Goal: Task Accomplishment & Management: Manage account settings

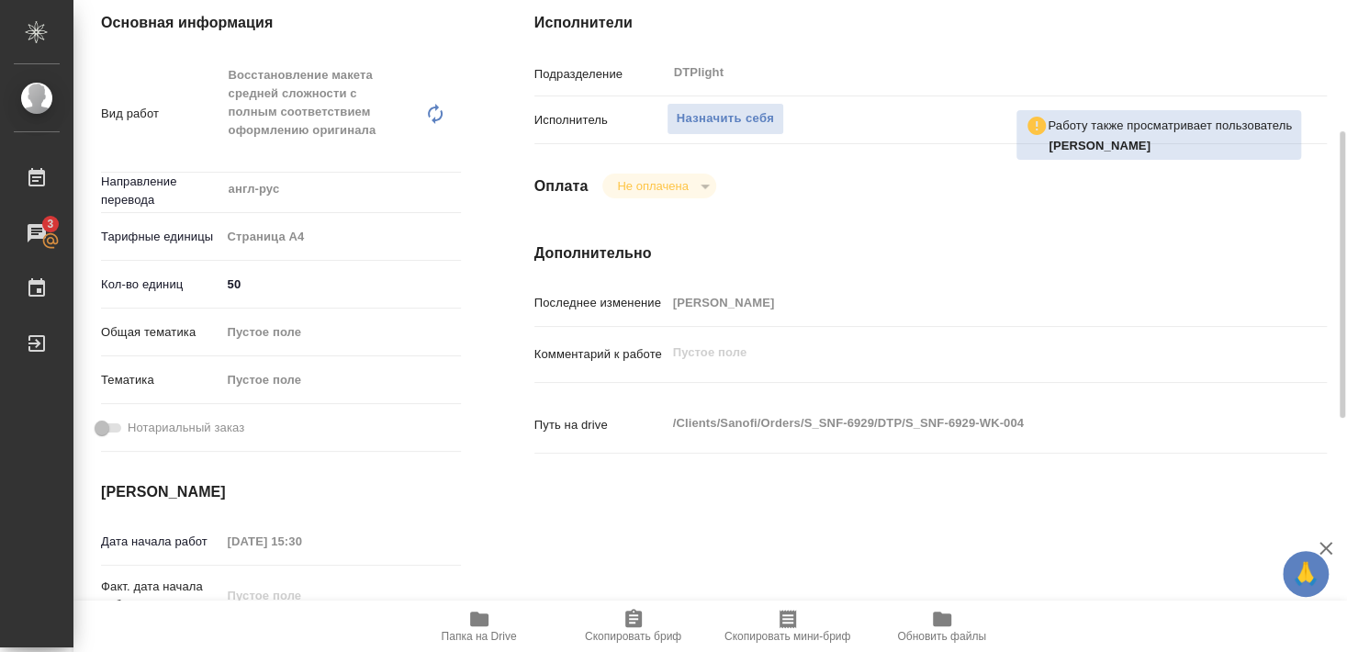
scroll to position [99, 0]
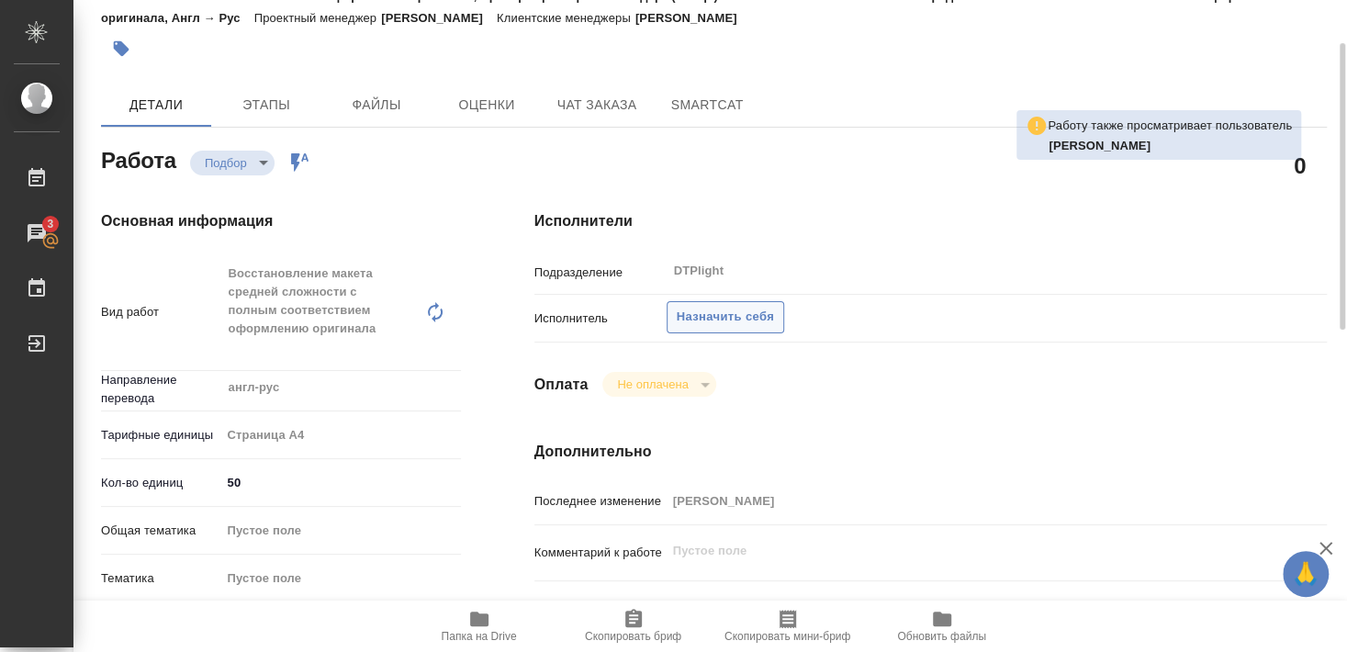
click at [734, 307] on span "Назначить себя" at bounding box center [725, 317] width 97 height 21
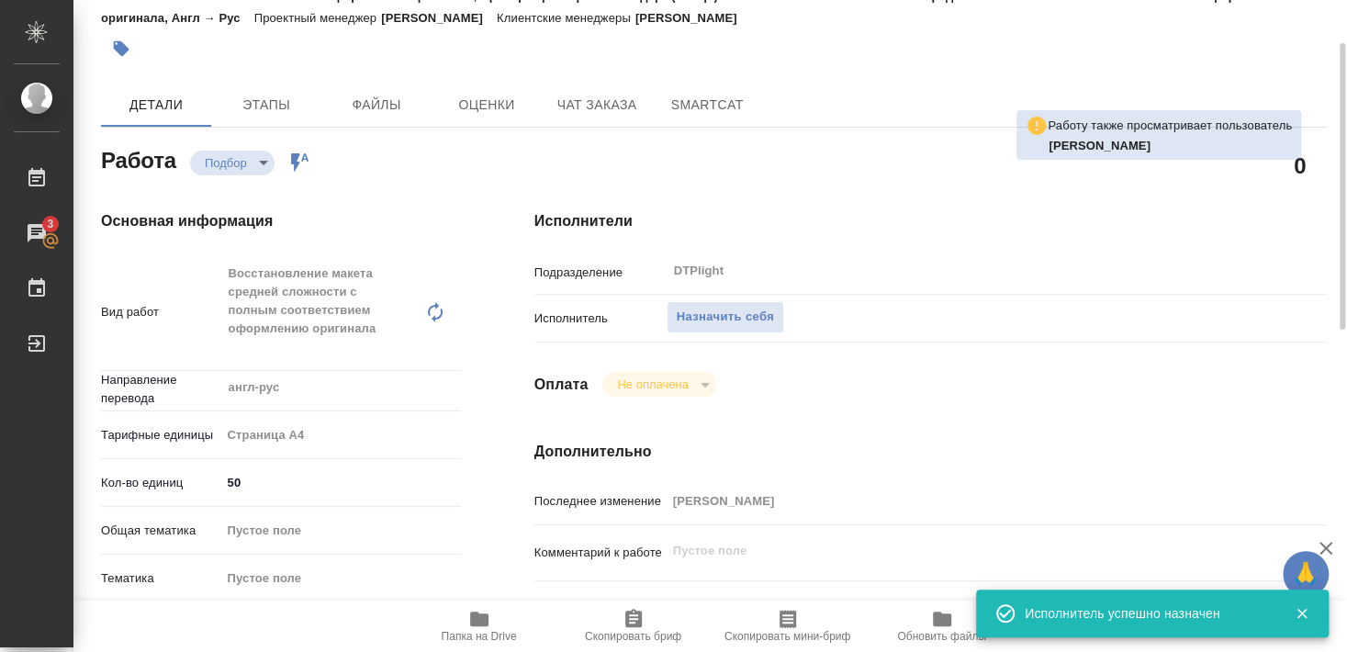
click at [488, 622] on icon "button" at bounding box center [479, 619] width 22 height 22
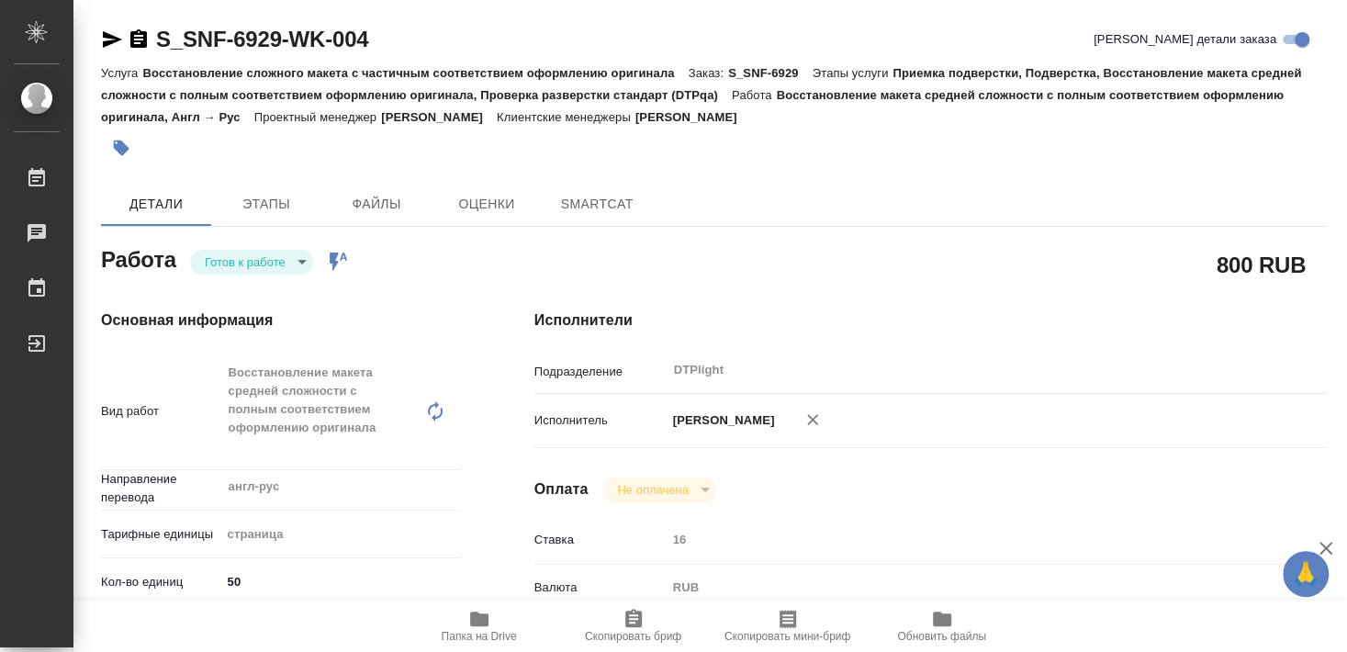
type textarea "x"
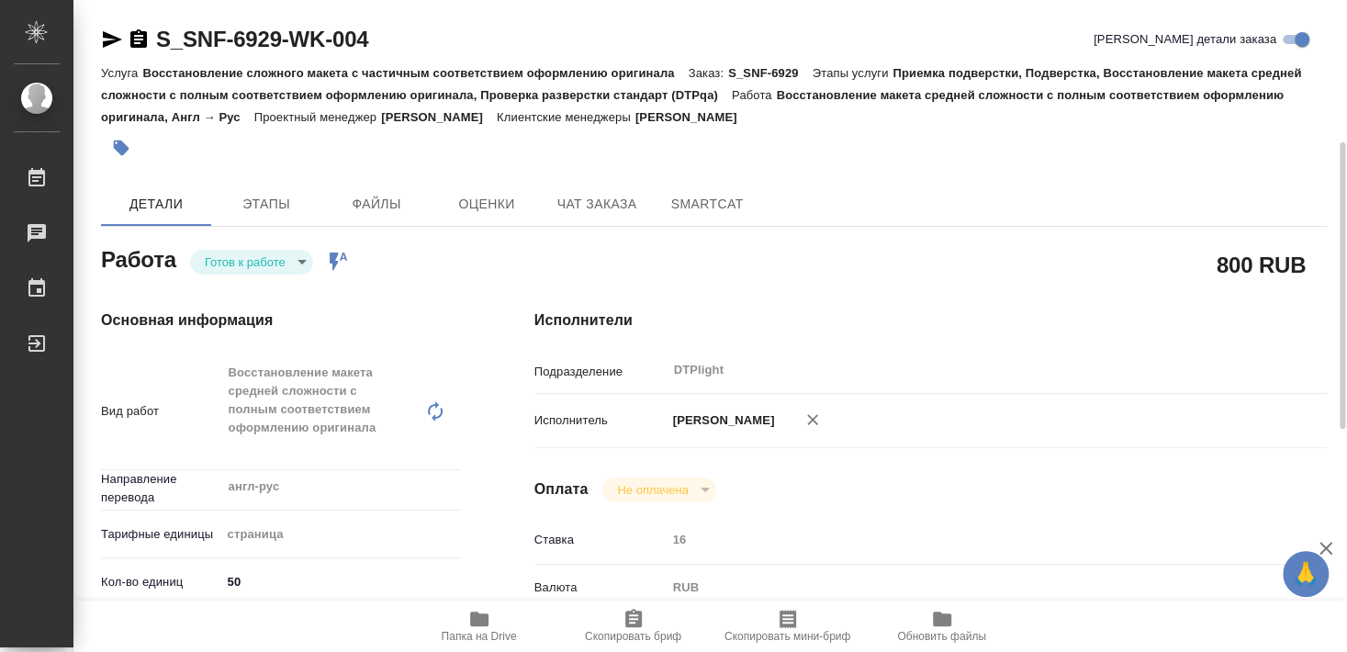
scroll to position [198, 0]
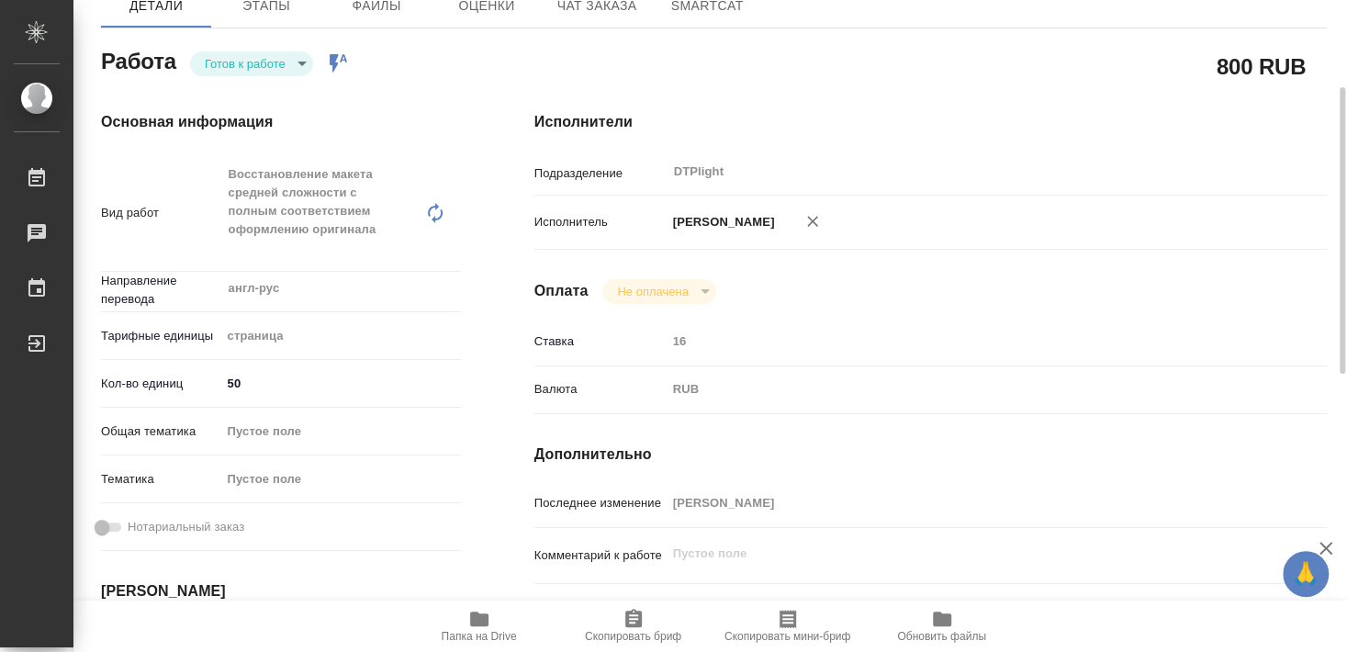
click at [487, 634] on span "Папка на Drive" at bounding box center [479, 636] width 75 height 13
